Goal: Find specific page/section: Find specific page/section

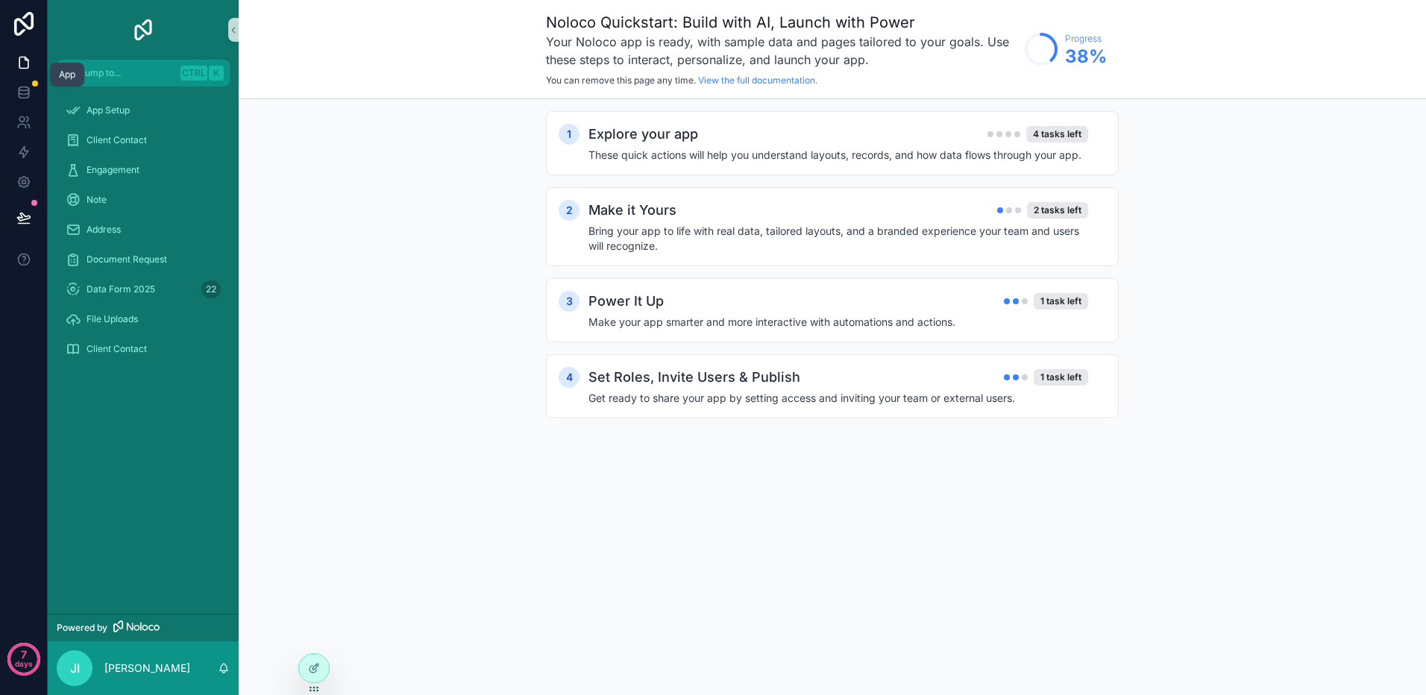
click at [26, 61] on icon at bounding box center [23, 62] width 15 height 15
click at [25, 64] on icon at bounding box center [23, 62] width 15 height 15
click at [133, 289] on span "Data Form 2025" at bounding box center [121, 289] width 69 height 12
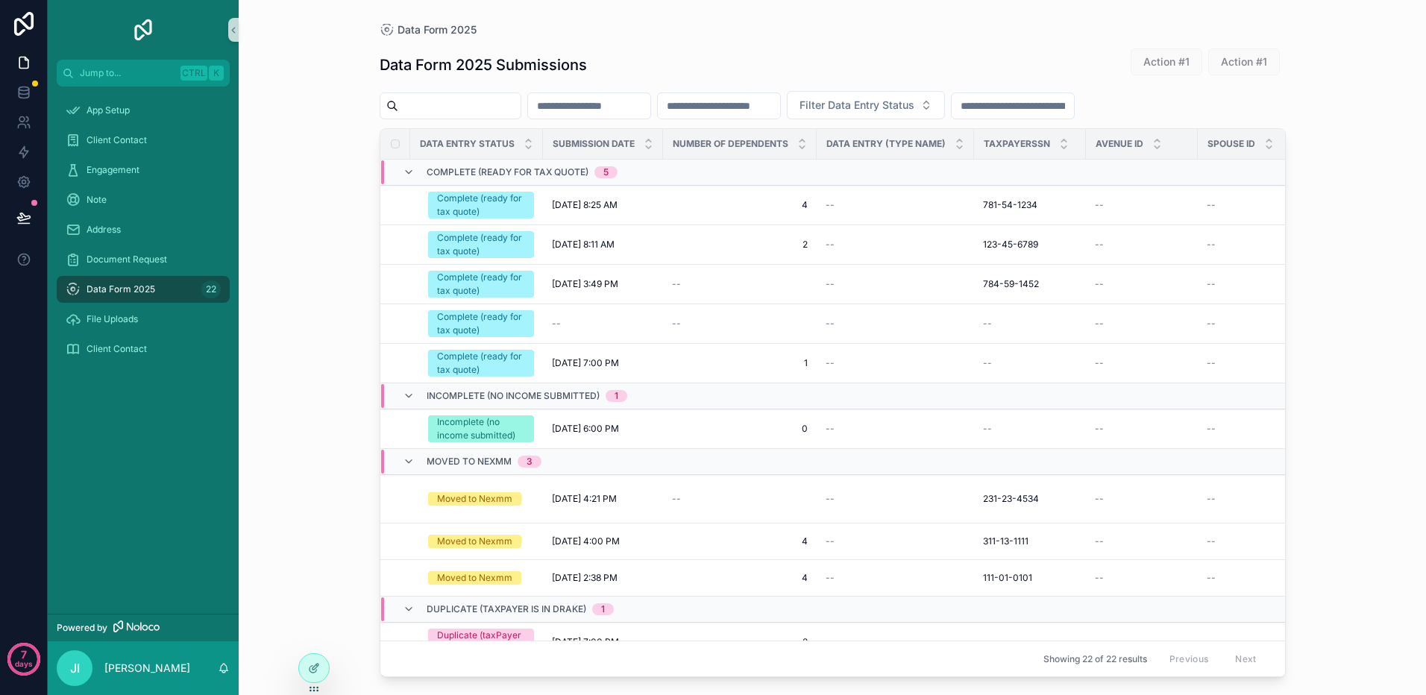
scroll to position [333, 0]
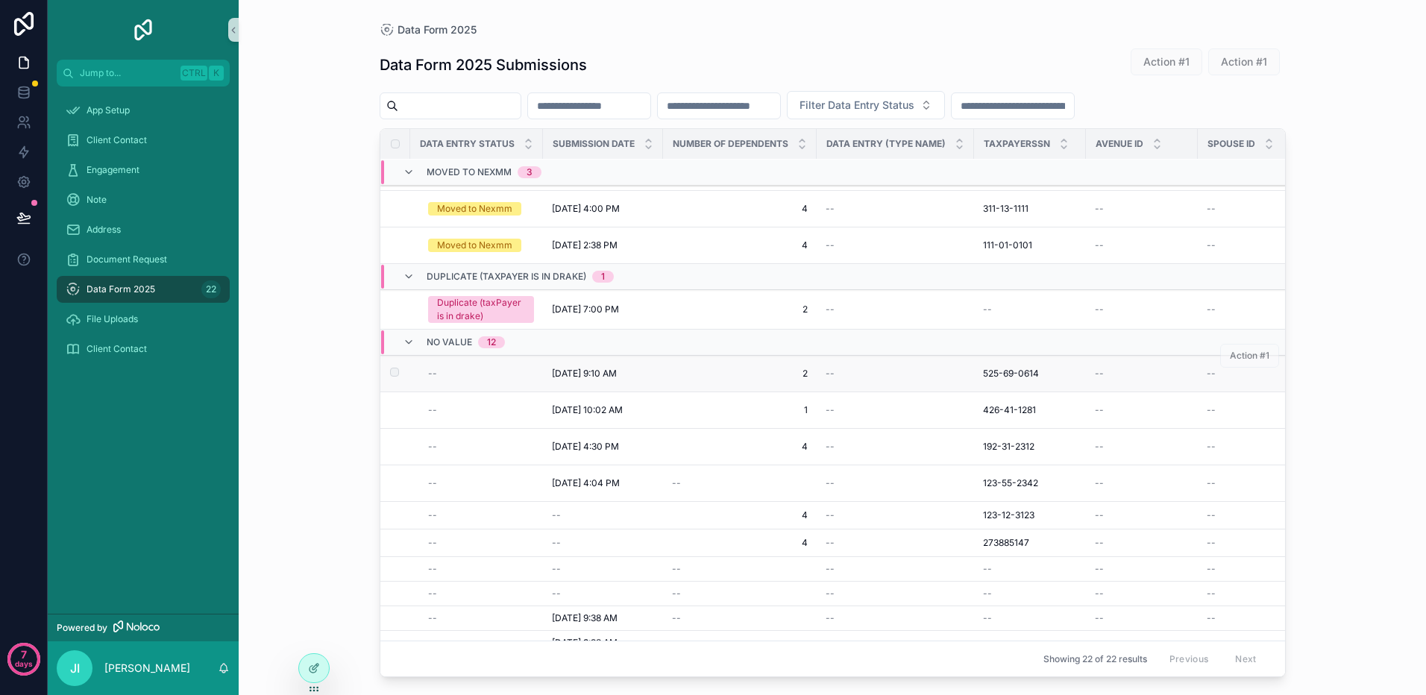
click at [587, 368] on span "[DATE] 9:10 AM" at bounding box center [584, 374] width 65 height 12
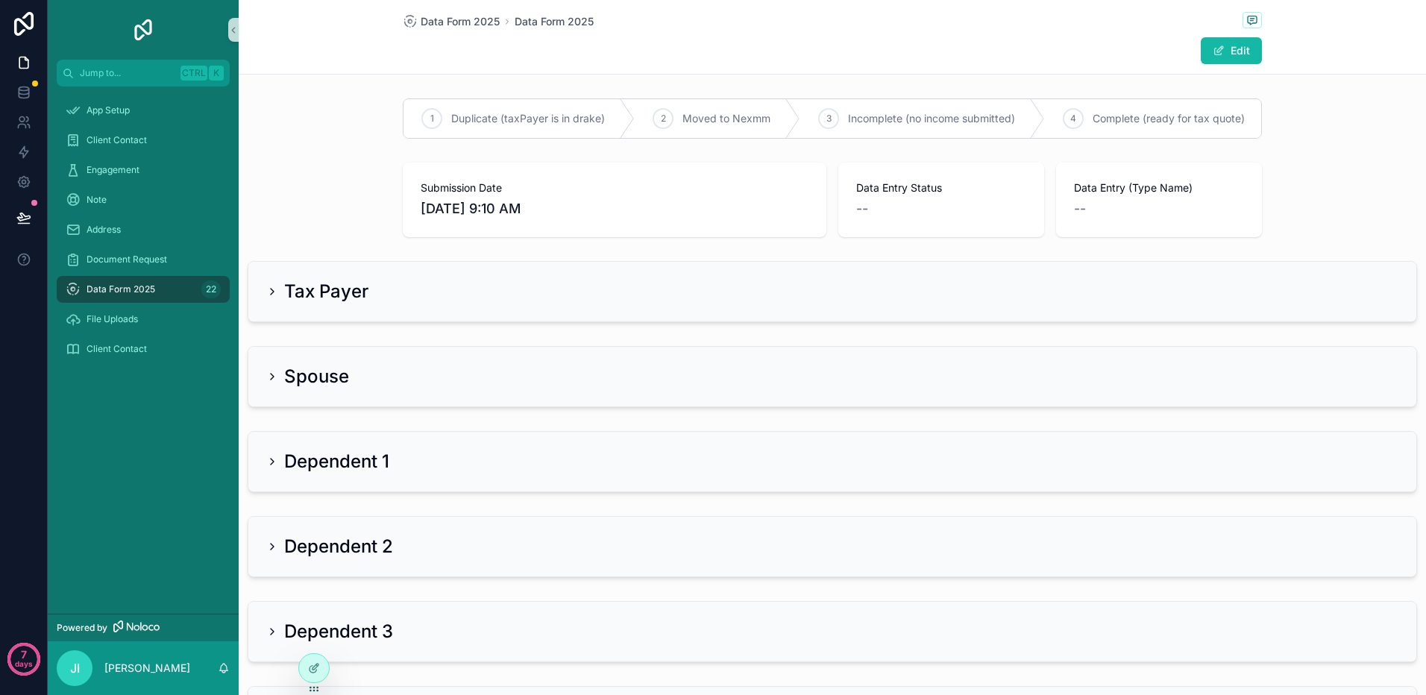
click at [276, 298] on icon at bounding box center [272, 292] width 12 height 12
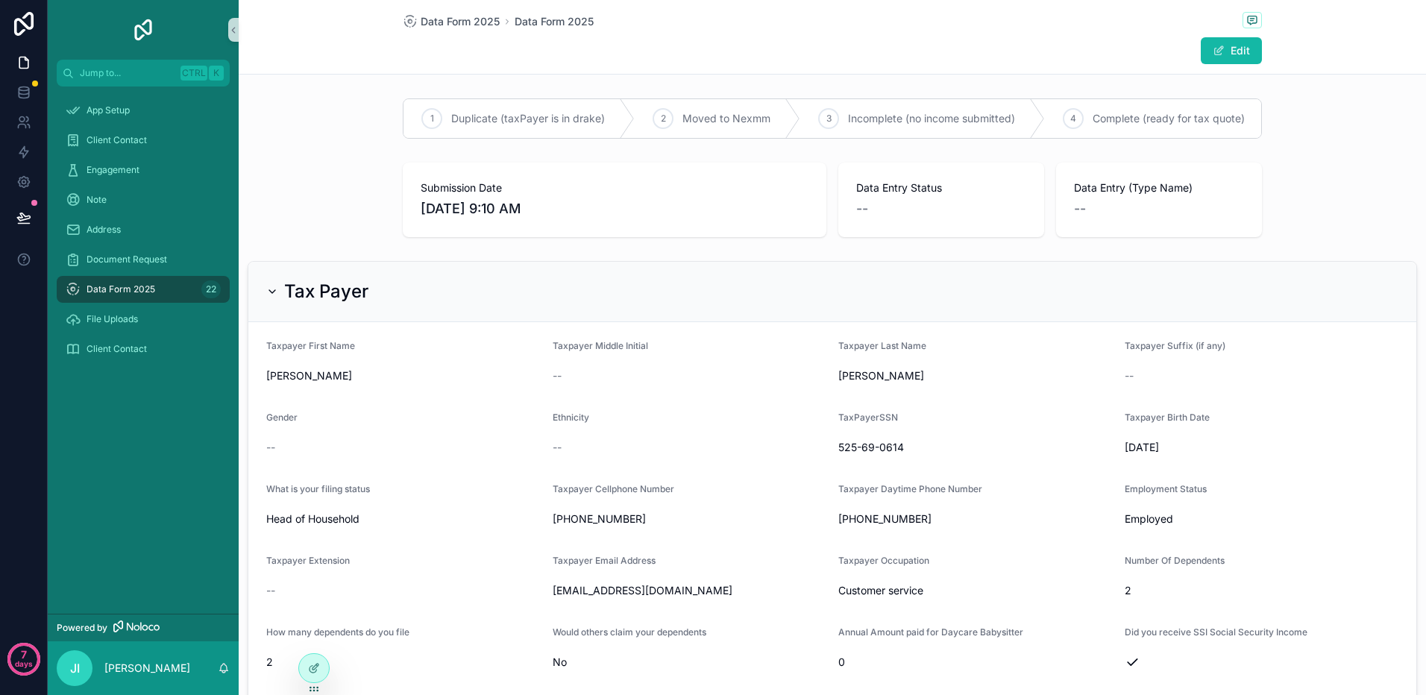
click at [273, 298] on icon at bounding box center [272, 292] width 12 height 12
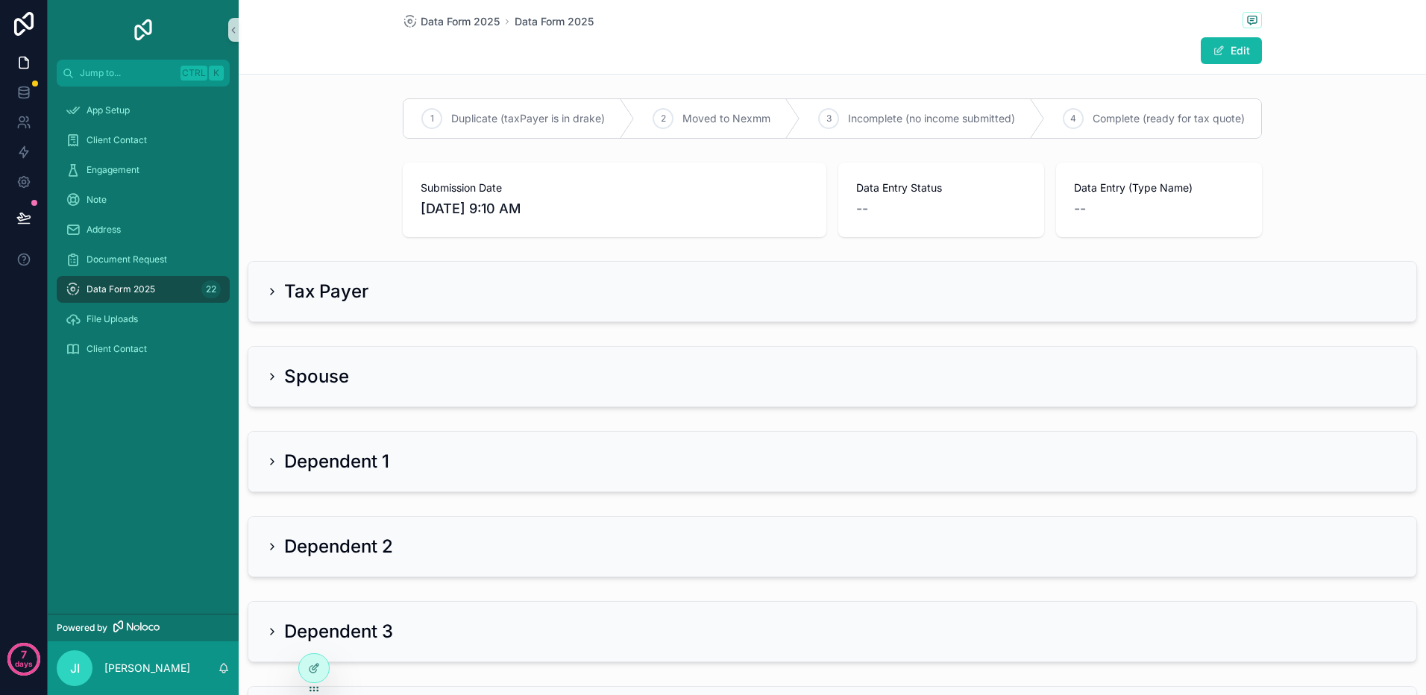
click at [273, 383] on icon at bounding box center [272, 377] width 12 height 12
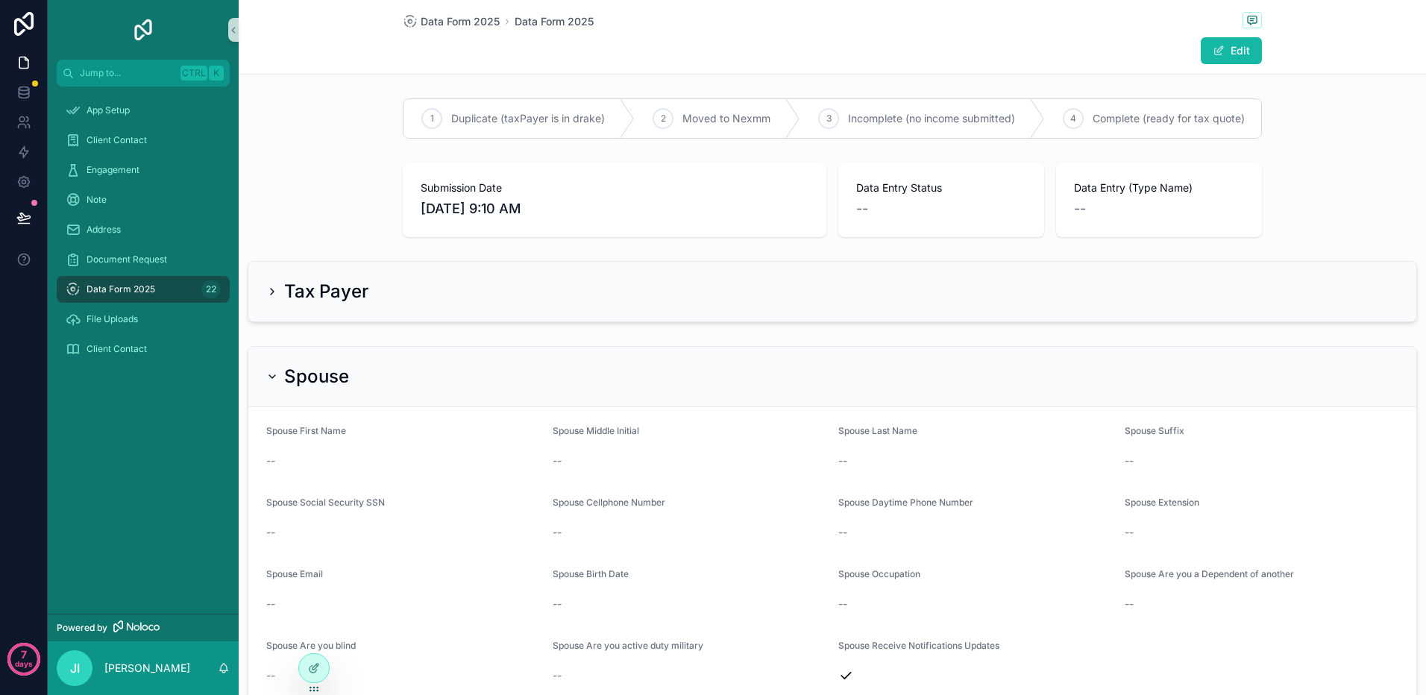
click at [275, 383] on icon at bounding box center [272, 377] width 12 height 12
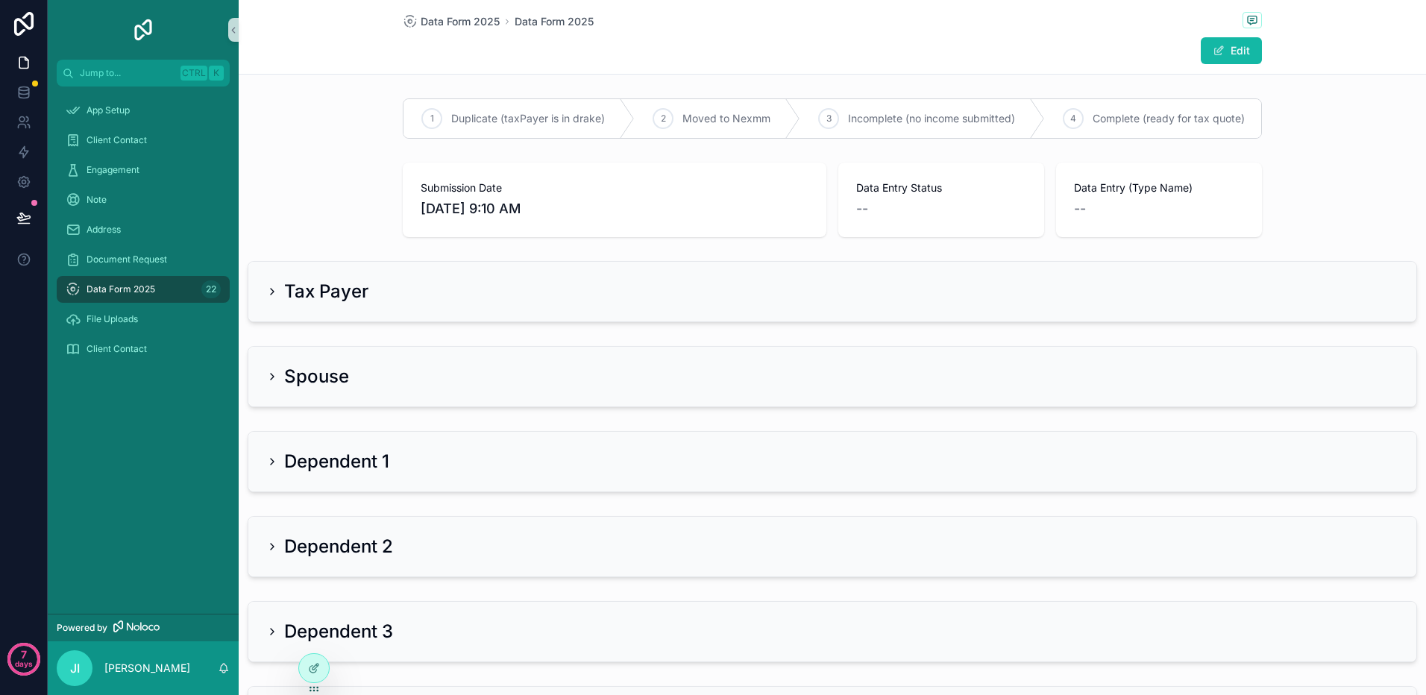
click at [280, 474] on div "Dependent 1" at bounding box center [327, 462] width 123 height 24
click at [269, 468] on icon at bounding box center [272, 462] width 12 height 12
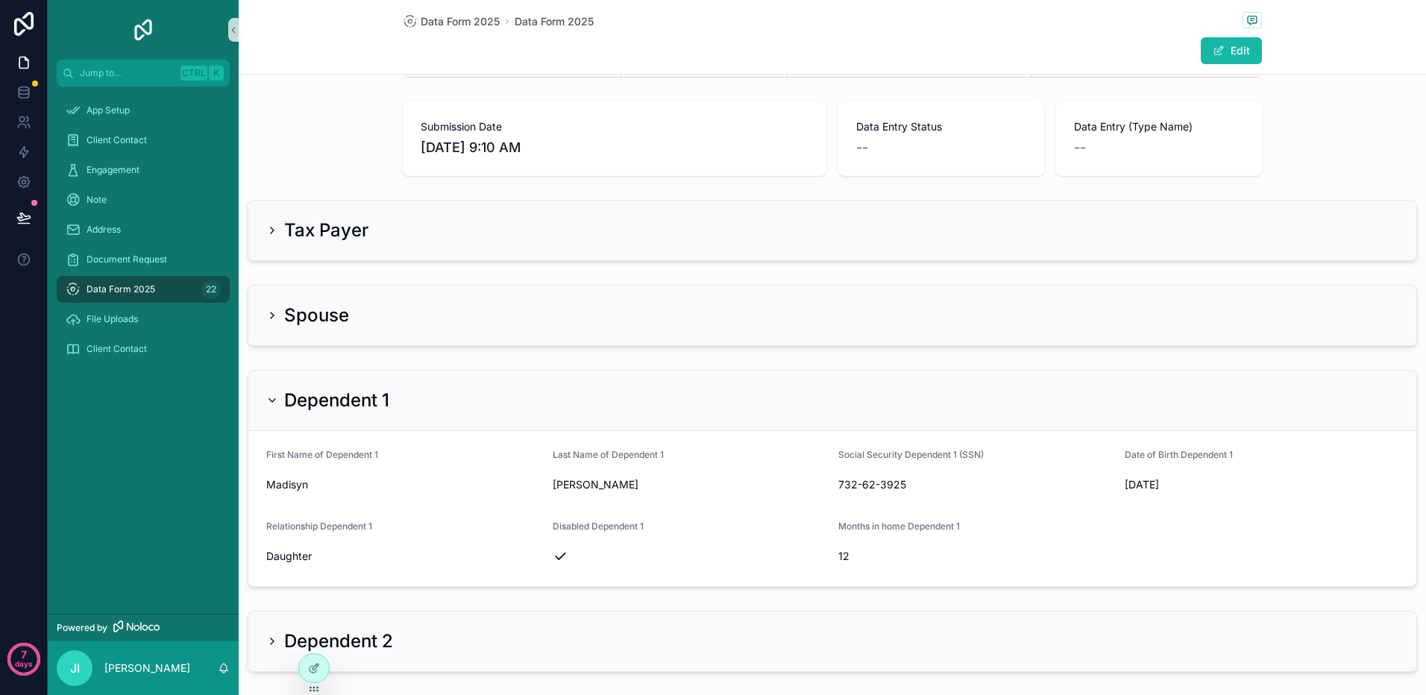
scroll to position [149, 0]
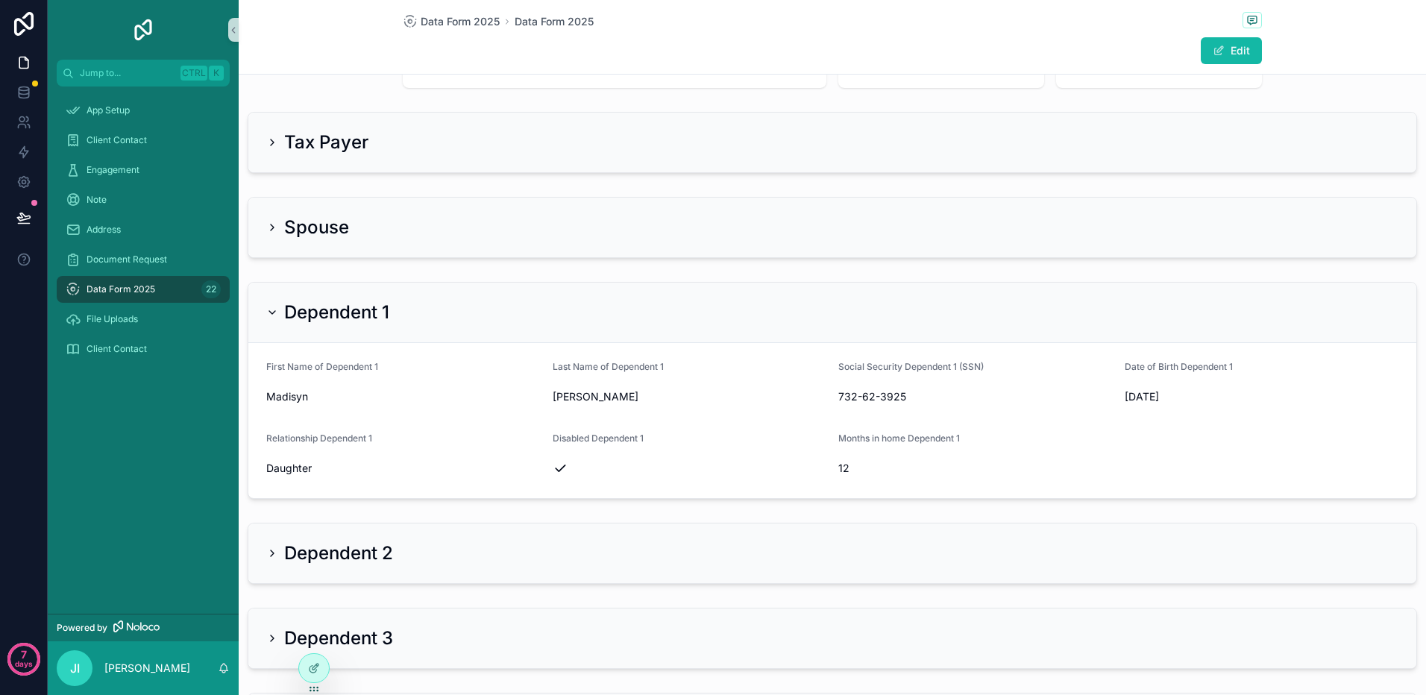
click at [271, 318] on icon at bounding box center [272, 313] width 12 height 12
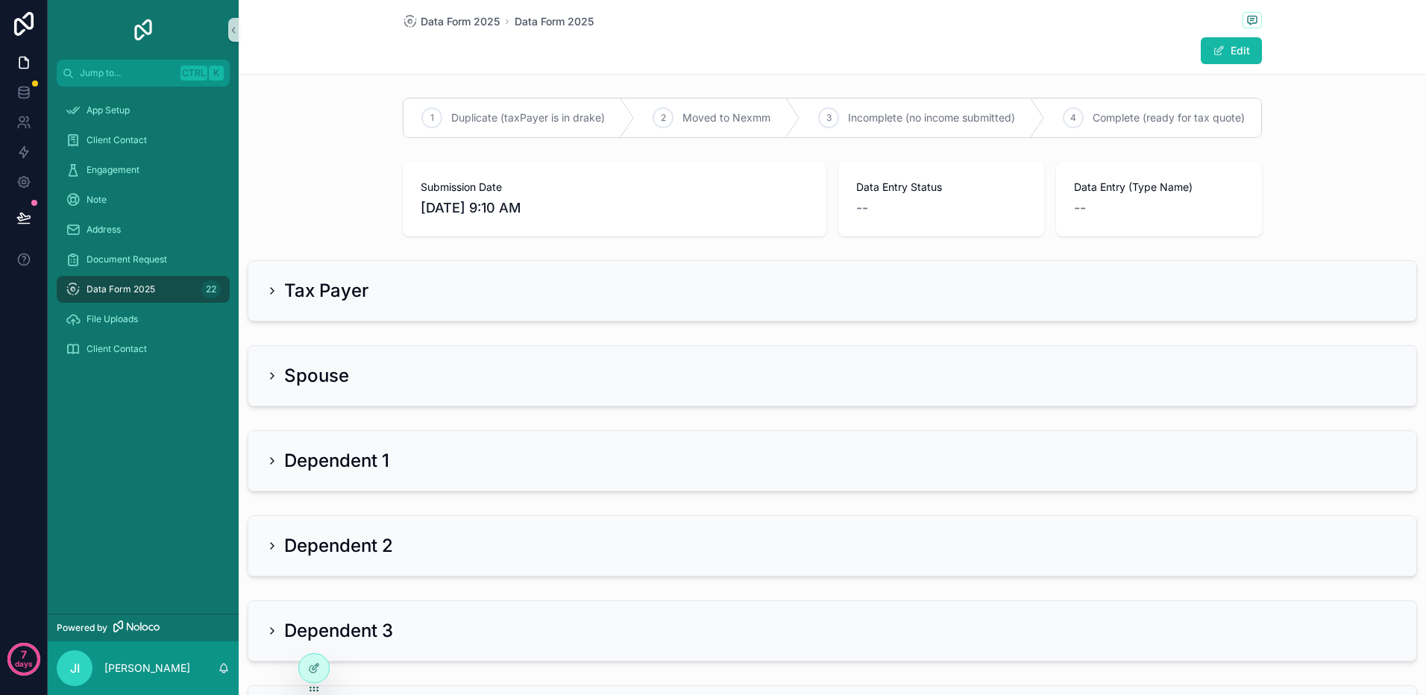
scroll to position [0, 0]
click at [28, 90] on icon at bounding box center [24, 92] width 10 height 6
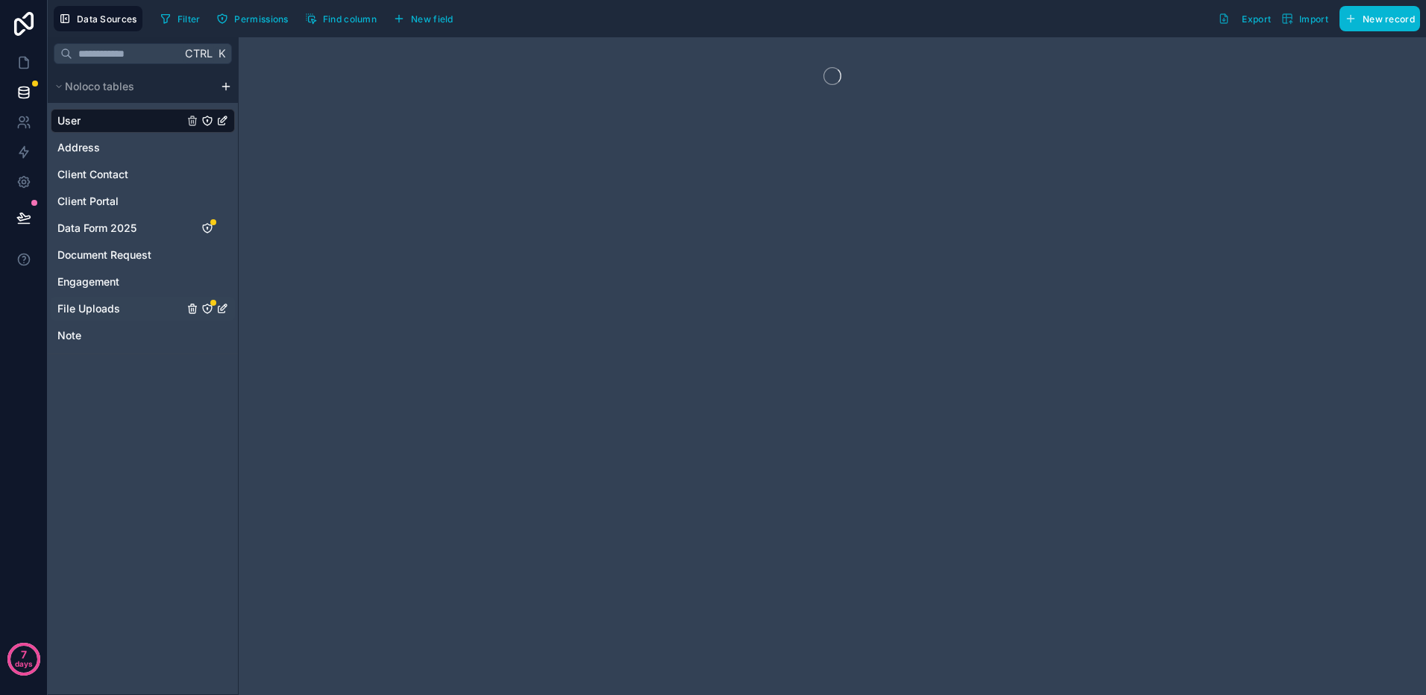
click at [105, 310] on span "File Uploads" at bounding box center [88, 308] width 63 height 15
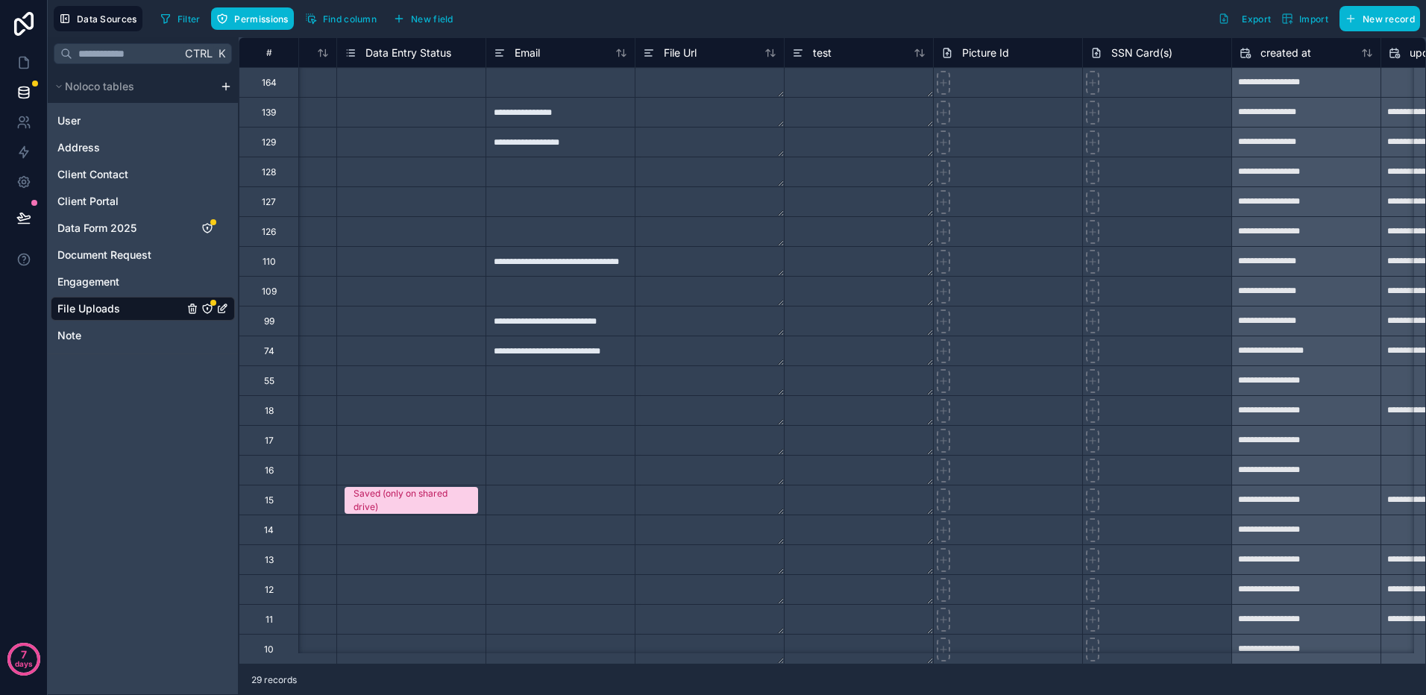
scroll to position [0, 1157]
click at [113, 225] on span "Data Form 2025" at bounding box center [96, 228] width 79 height 15
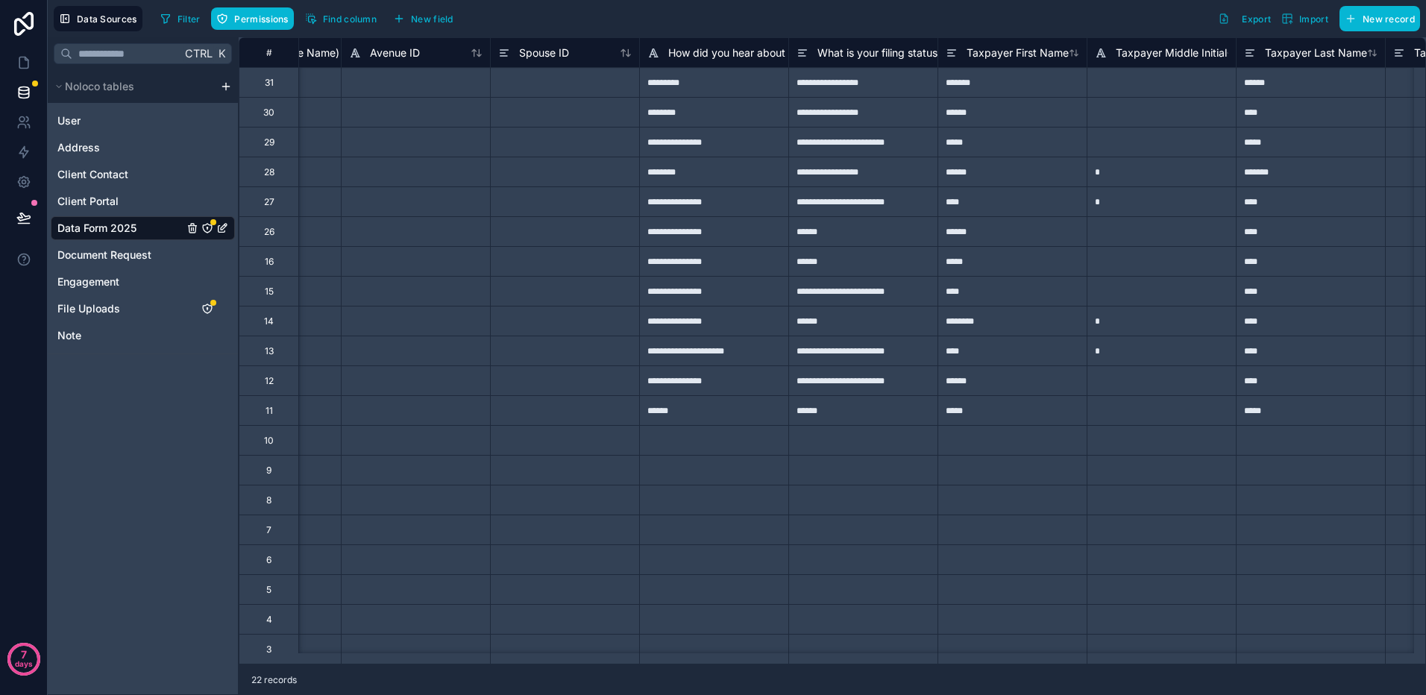
scroll to position [0, 2476]
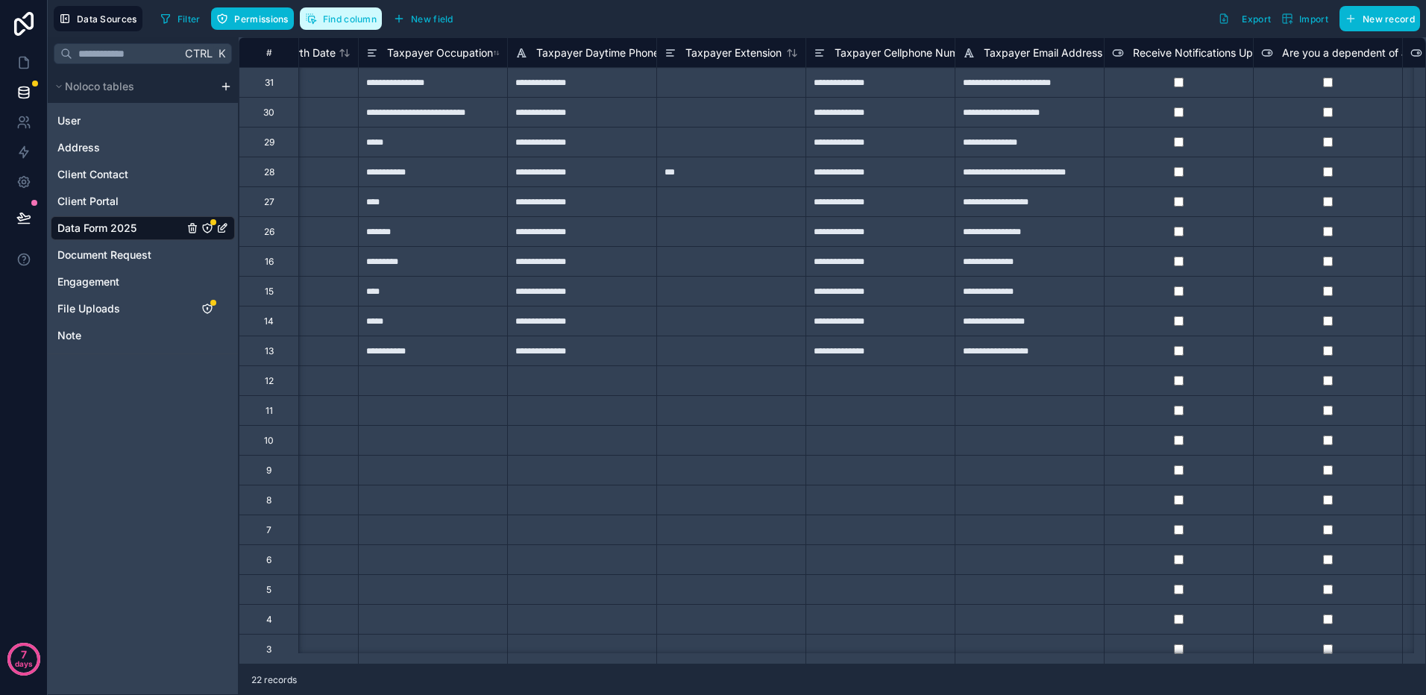
click at [318, 13] on button "Find column" at bounding box center [341, 18] width 82 height 22
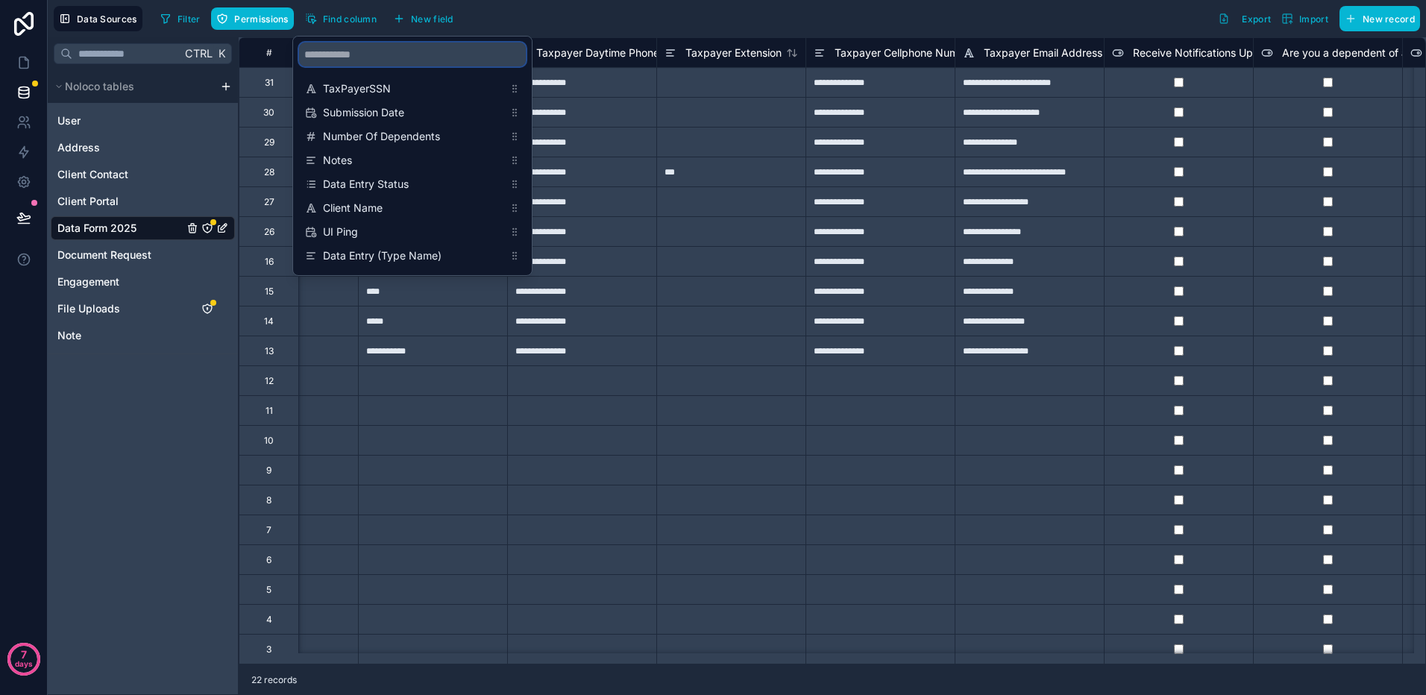
click at [426, 54] on input "scrollable content" at bounding box center [412, 55] width 227 height 24
type input "*********"
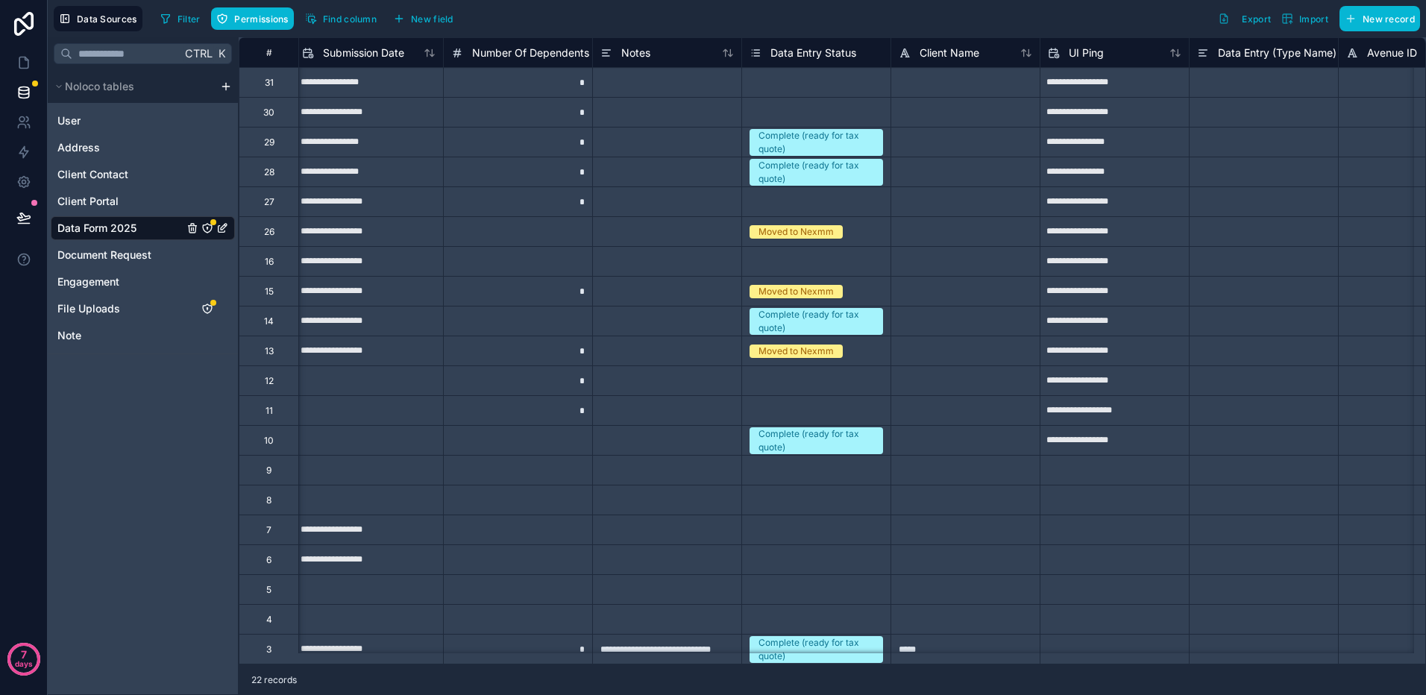
scroll to position [0, 134]
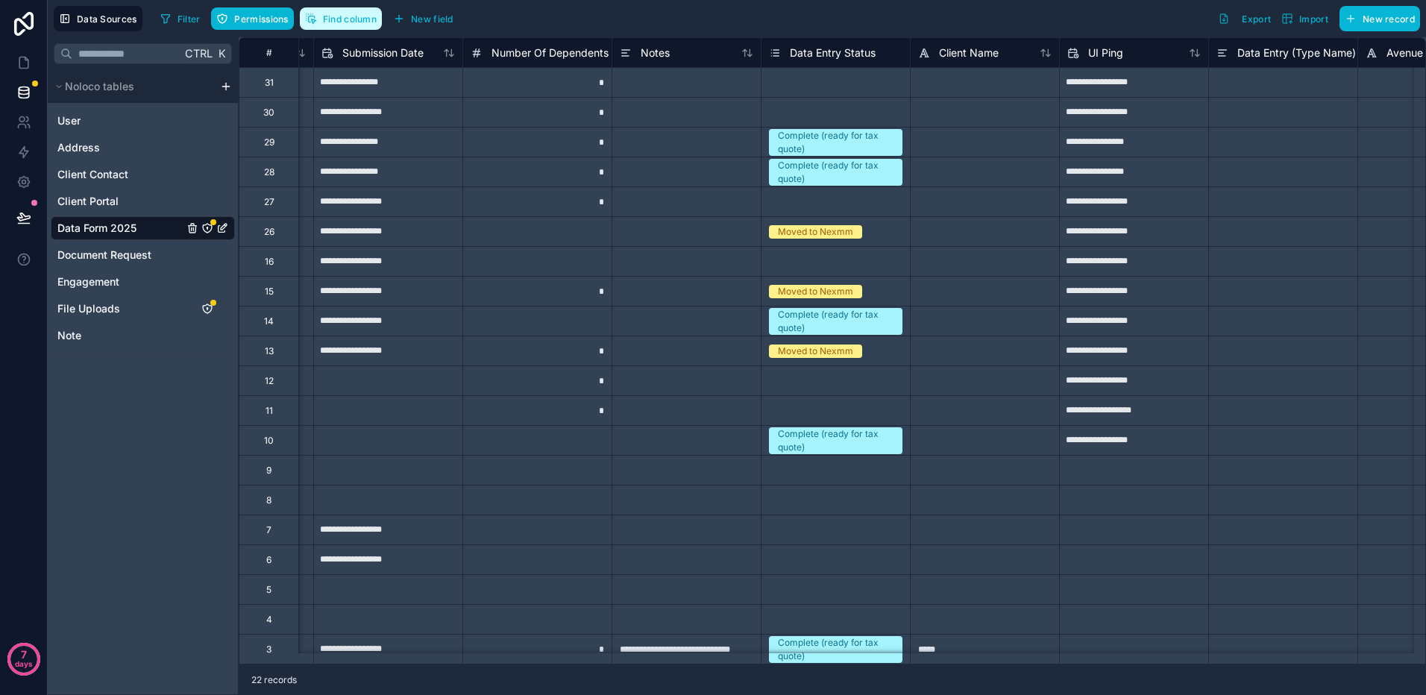
click at [350, 13] on span "Find column" at bounding box center [350, 18] width 54 height 11
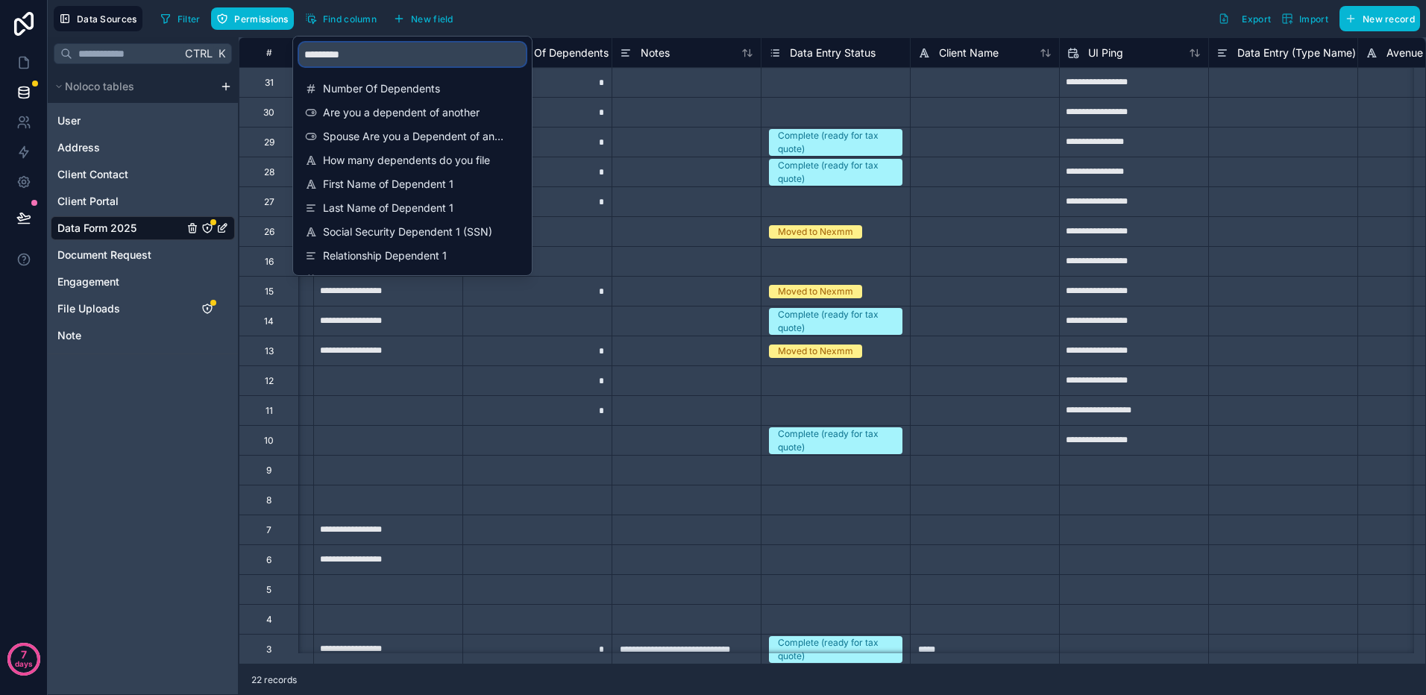
drag, startPoint x: 327, startPoint y: 43, endPoint x: 208, endPoint y: 22, distance: 121.2
click at [208, 22] on div "**********" at bounding box center [737, 347] width 1378 height 695
type input "**********"
drag, startPoint x: 703, startPoint y: 670, endPoint x: 512, endPoint y: 666, distance: 191.7
click at [700, 670] on div "22 records" at bounding box center [832, 680] width 1187 height 30
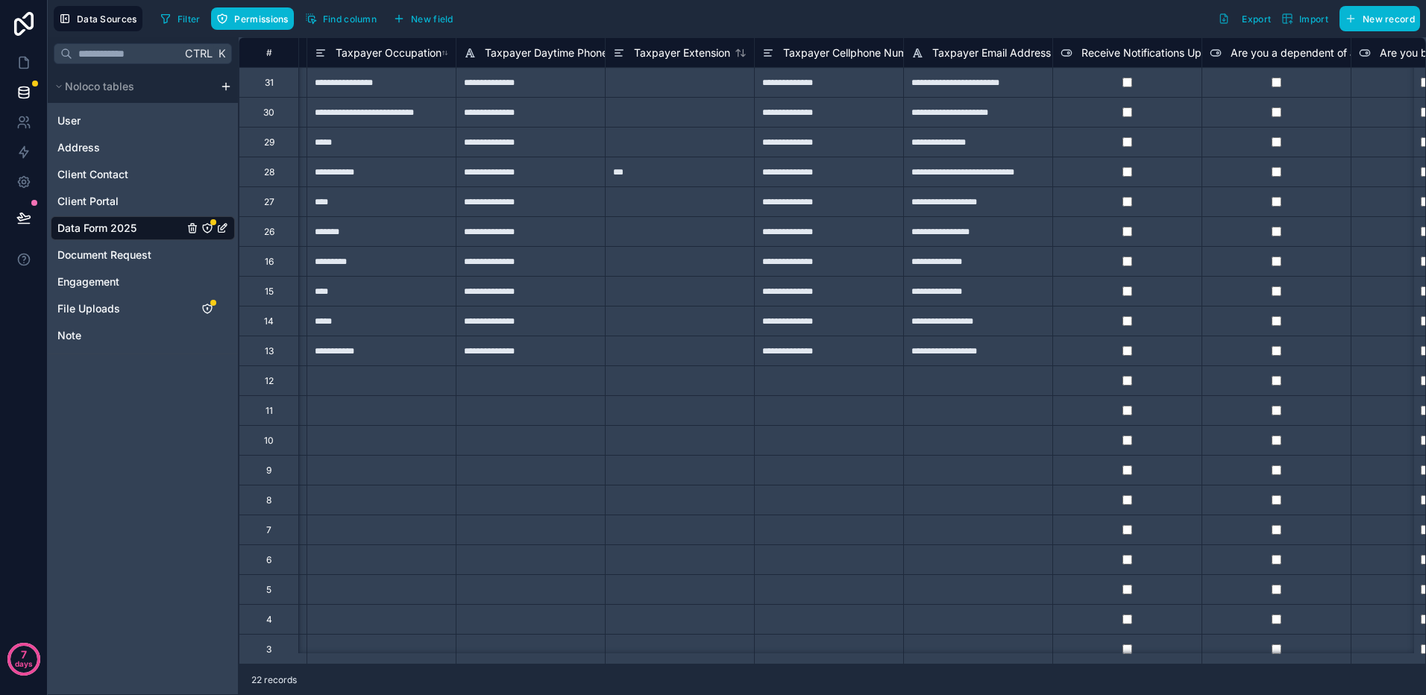
scroll to position [0, 2640]
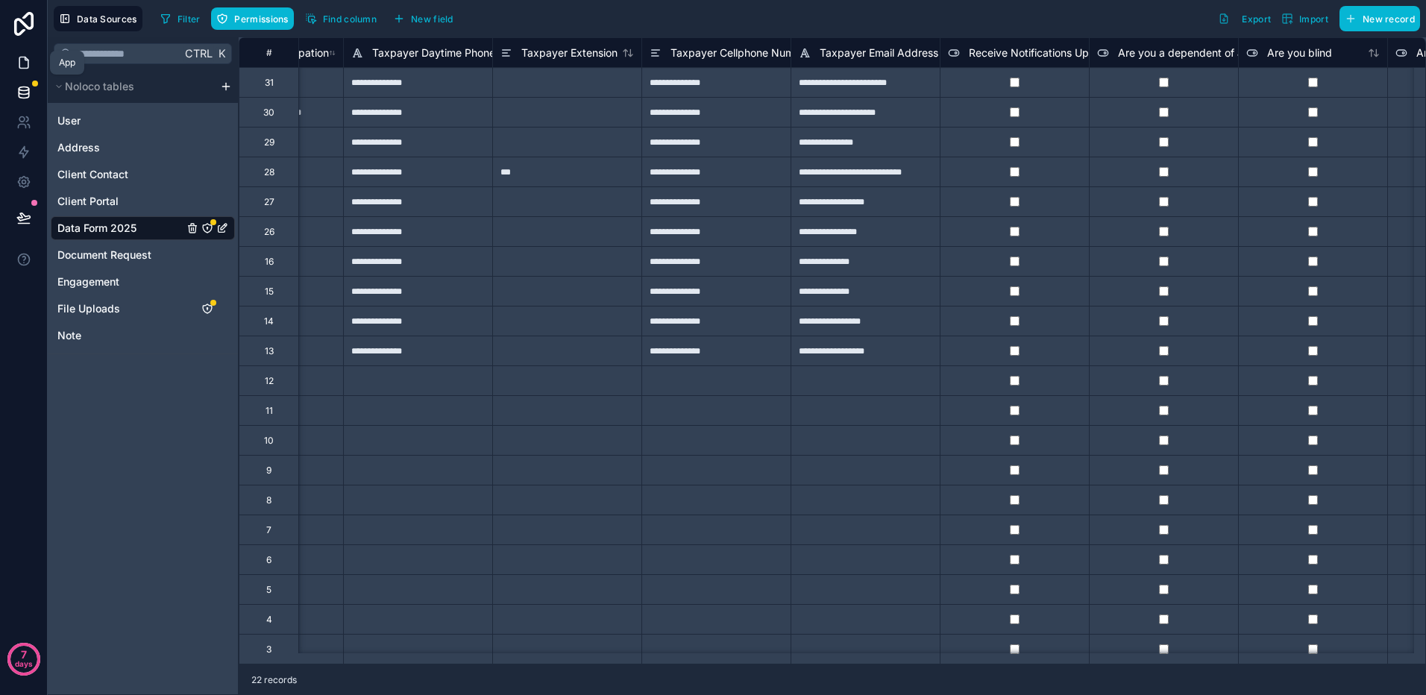
click at [26, 63] on icon at bounding box center [23, 62] width 15 height 15
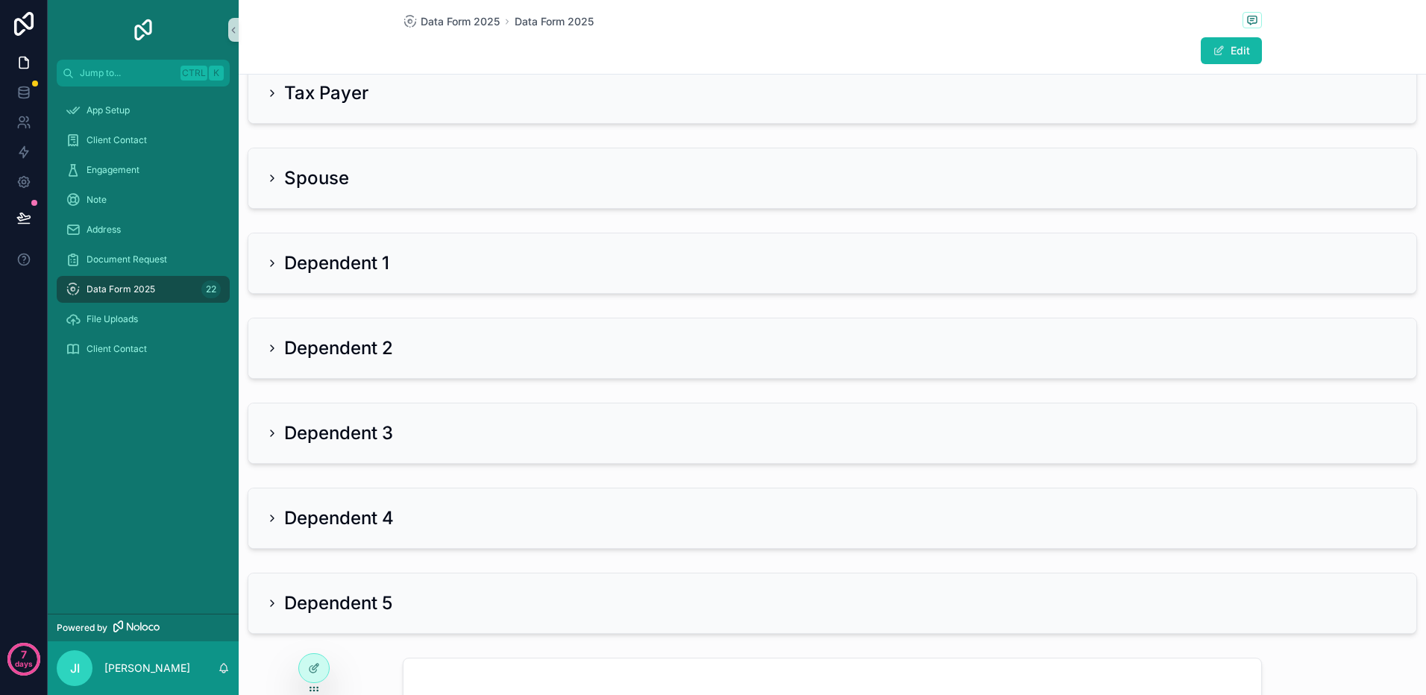
scroll to position [224, 0]
